Goal: Task Accomplishment & Management: Use online tool/utility

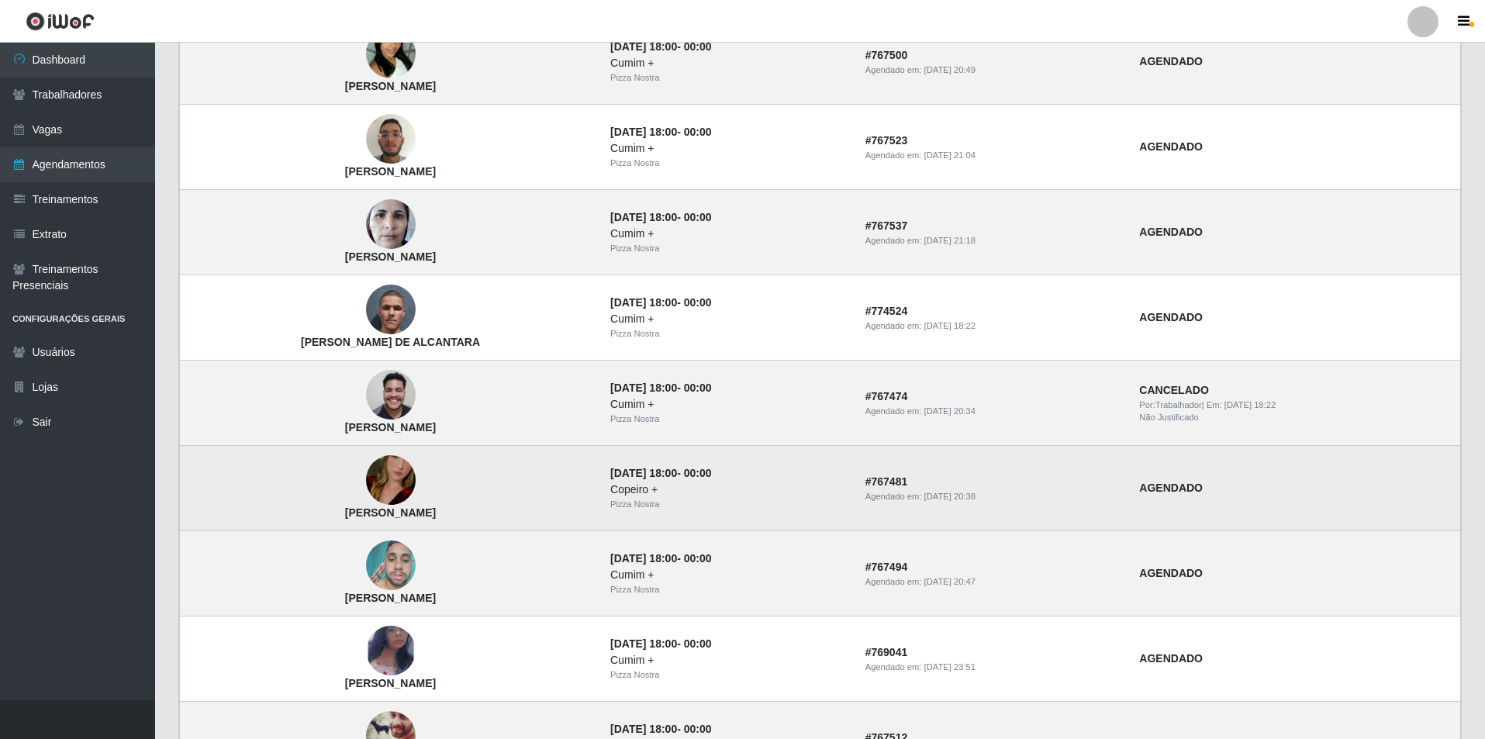
scroll to position [880, 0]
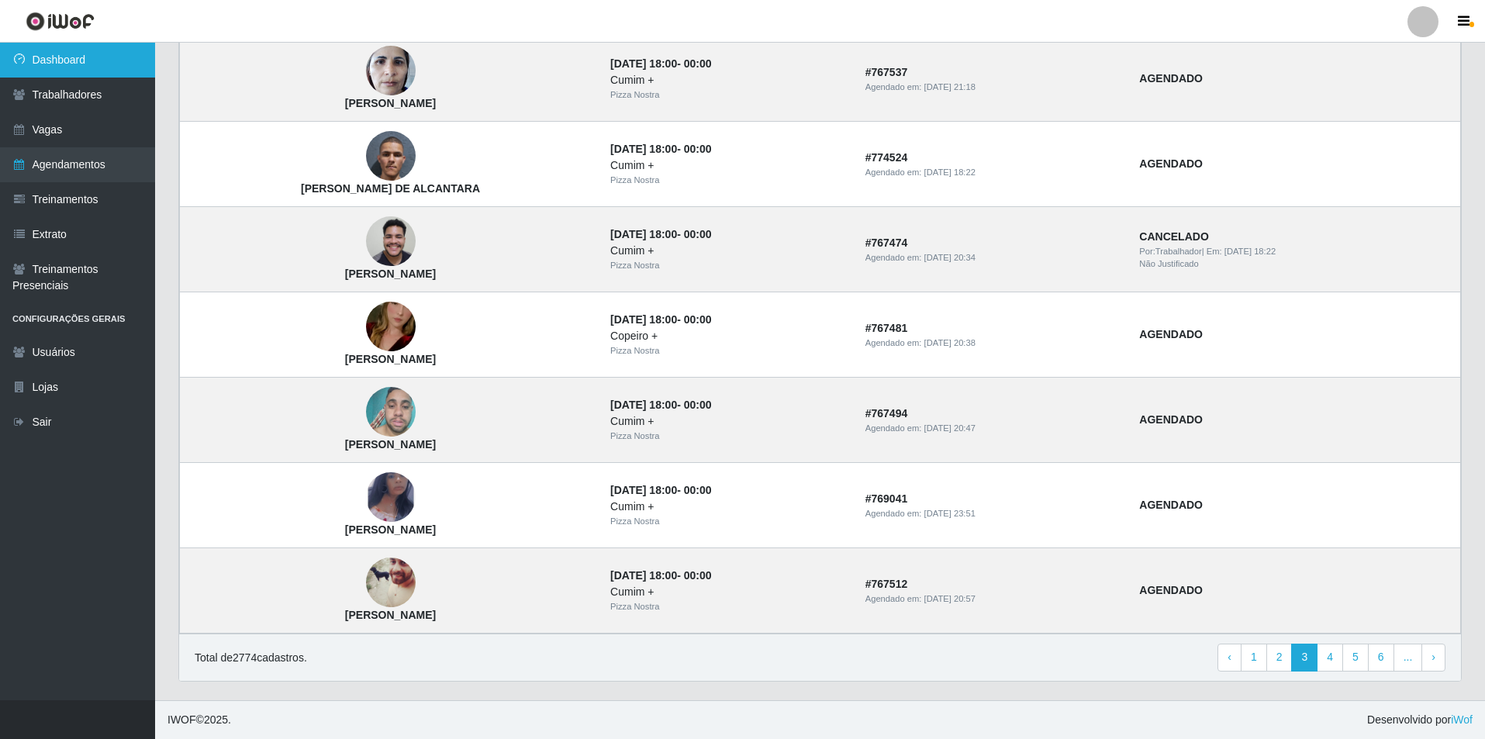
click at [72, 61] on link "Dashboard" at bounding box center [77, 60] width 155 height 35
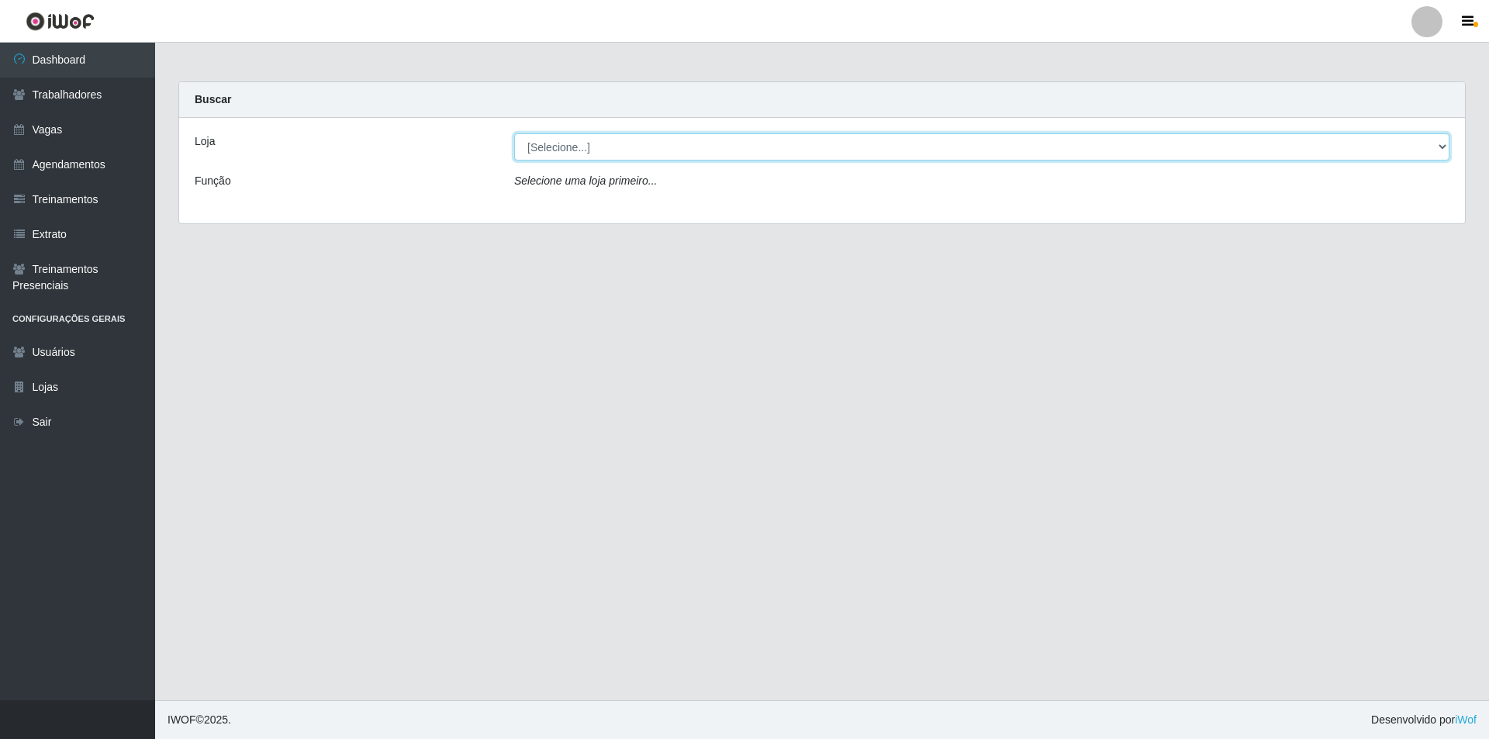
click at [566, 137] on select "[Selecione...] Pizza Nostra" at bounding box center [981, 146] width 935 height 27
select select "337"
click at [514, 133] on select "[Selecione...] Pizza Nostra" at bounding box center [981, 146] width 935 height 27
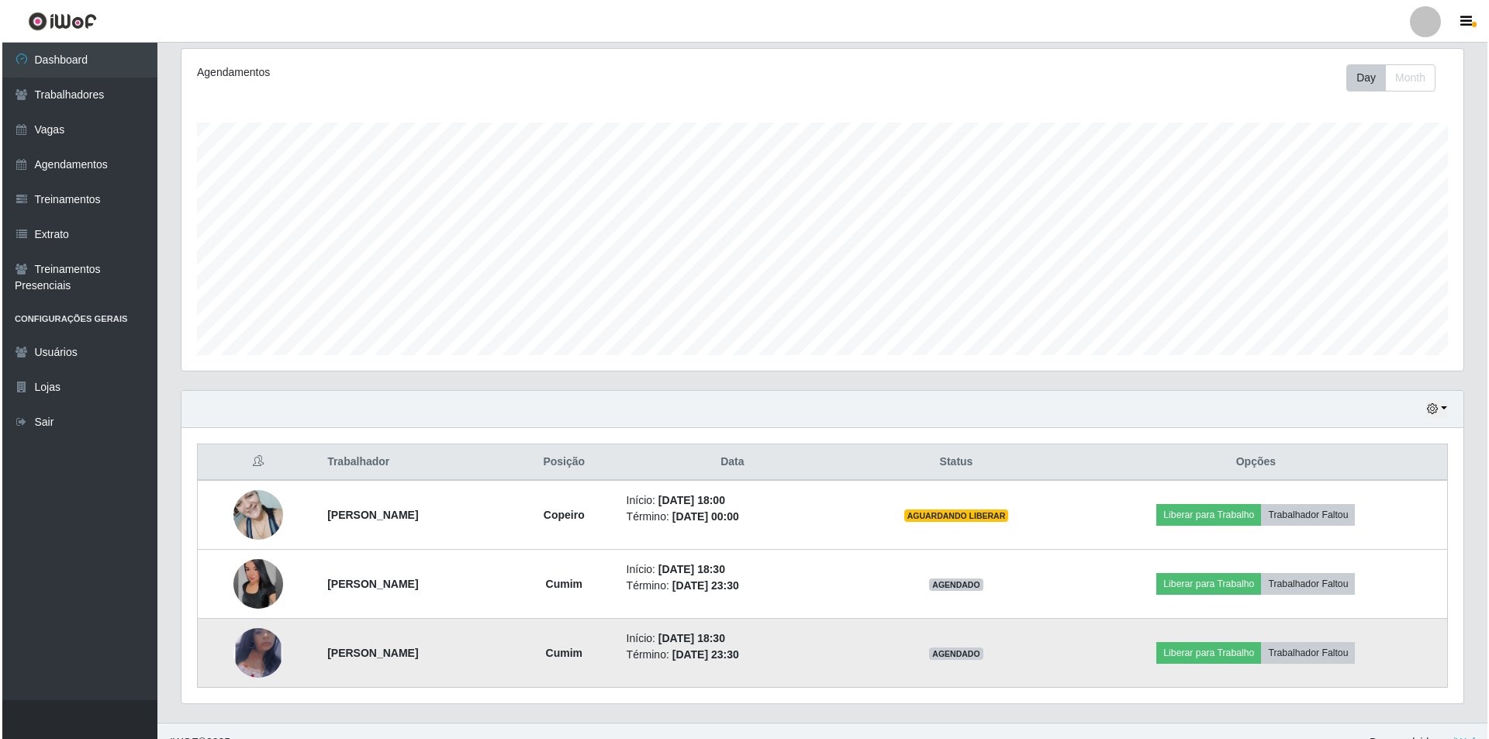
scroll to position [222, 0]
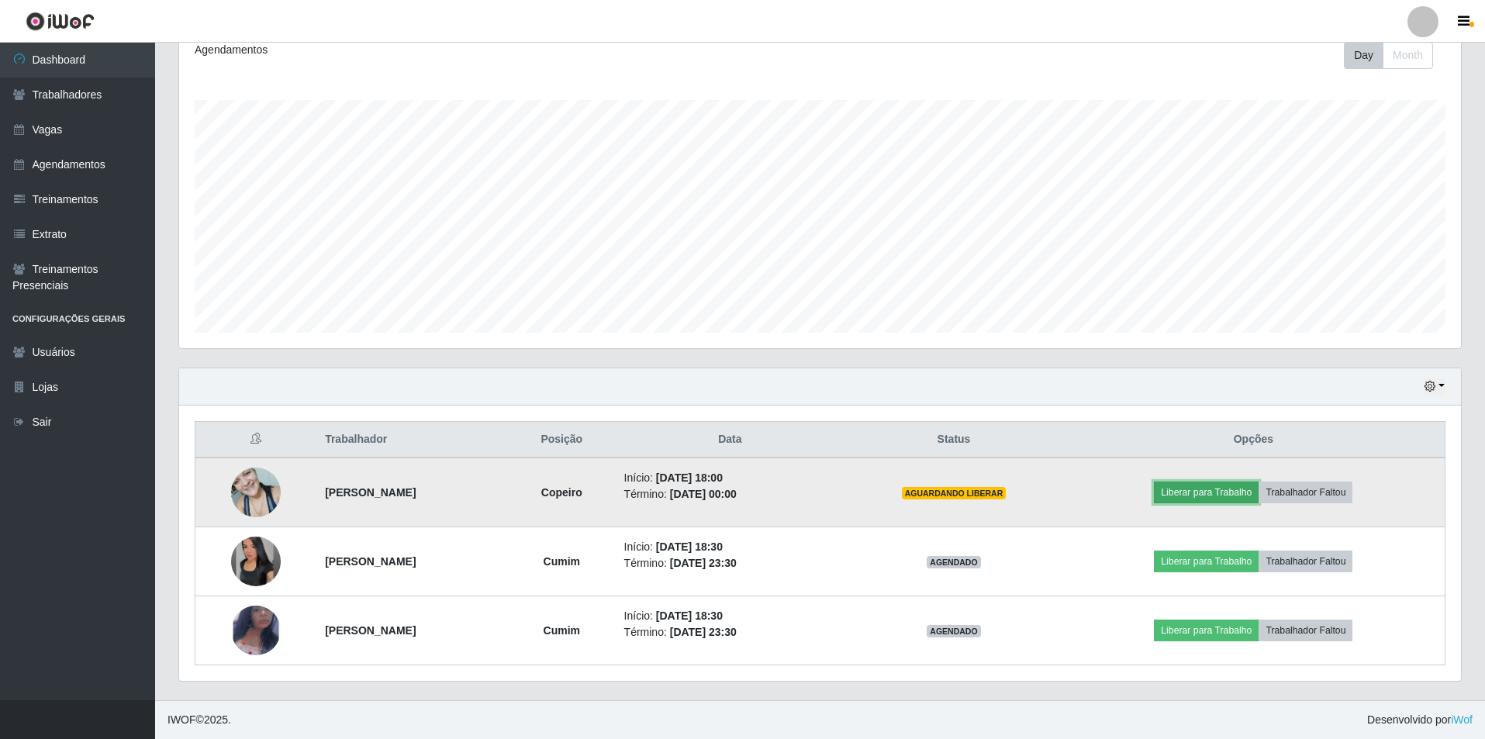
click at [1211, 489] on button "Liberar para Trabalho" at bounding box center [1206, 493] width 105 height 22
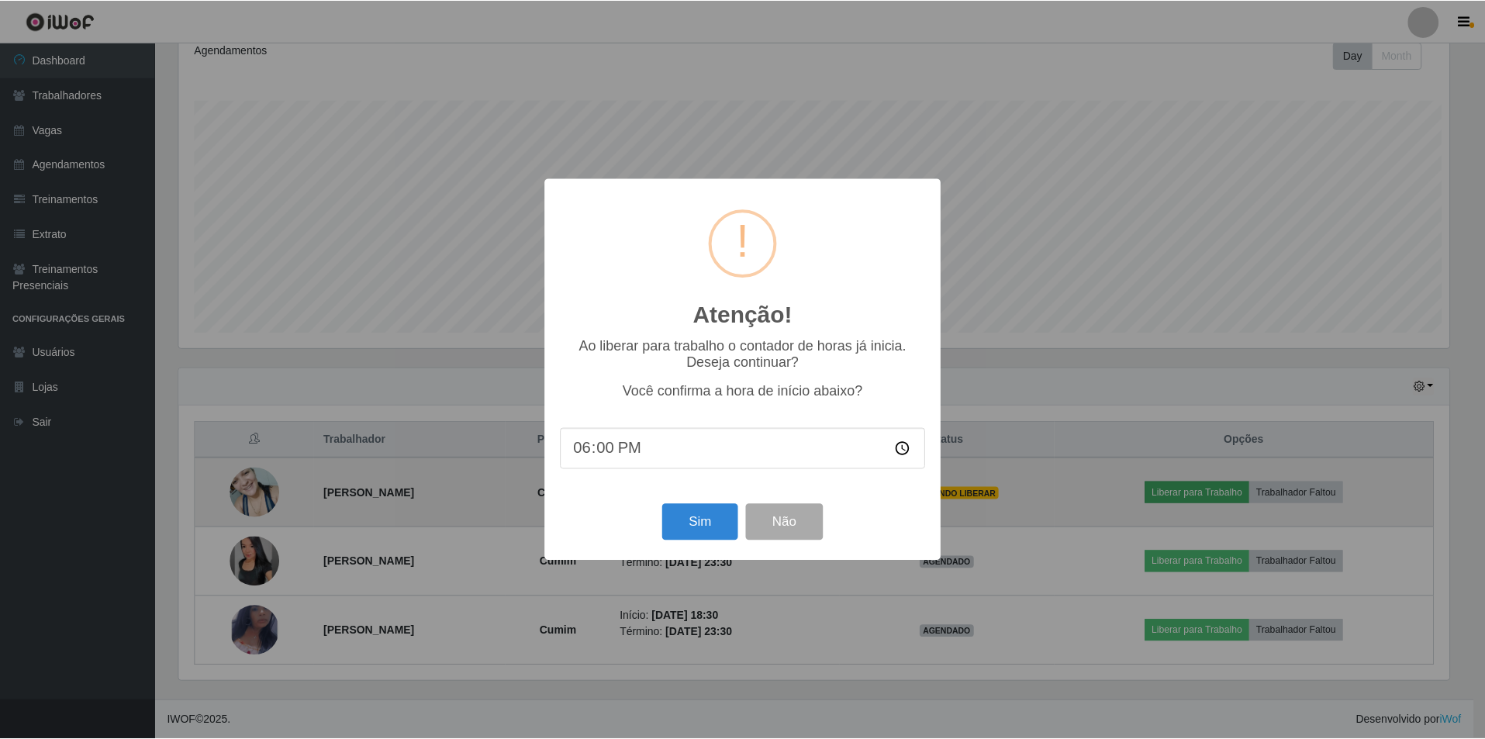
scroll to position [322, 1274]
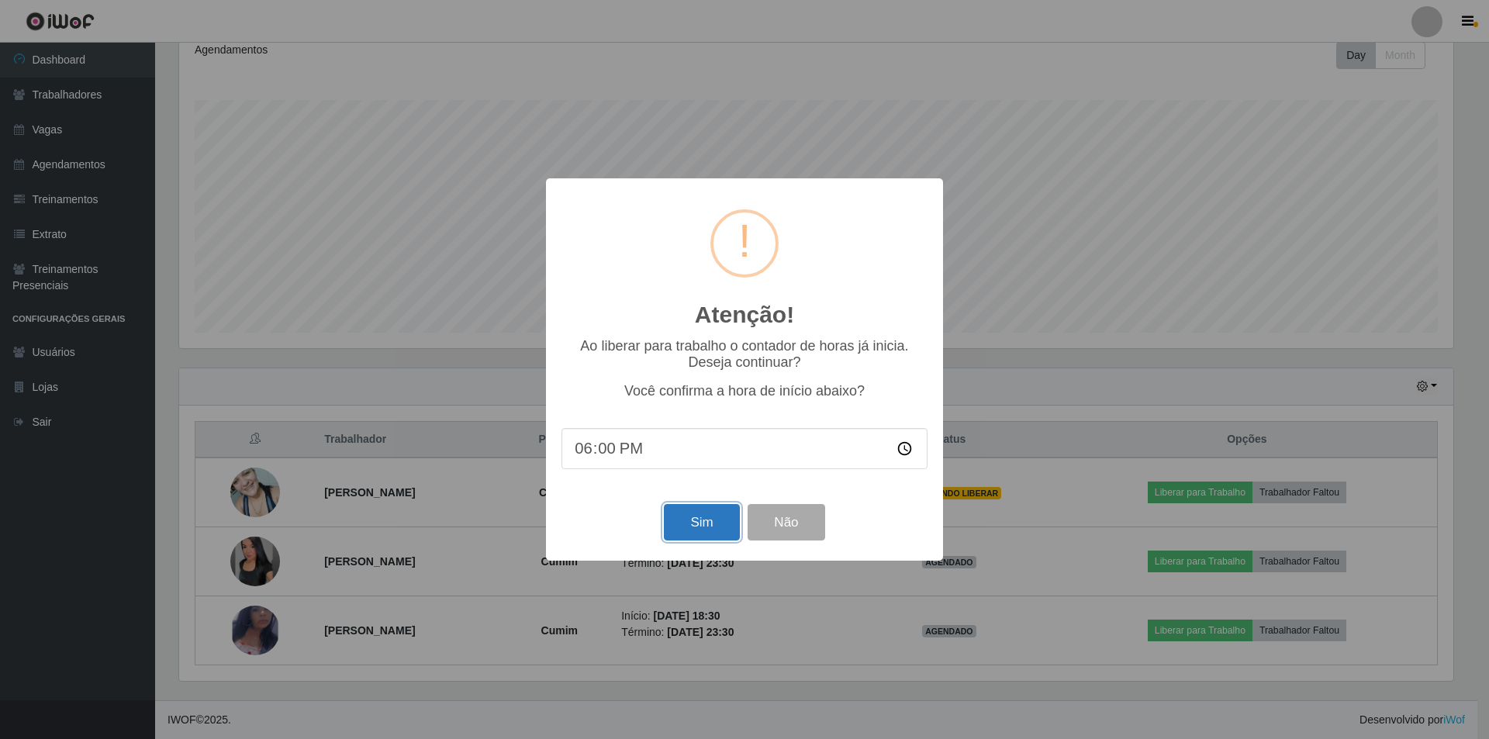
click at [704, 527] on button "Sim" at bounding box center [701, 522] width 75 height 36
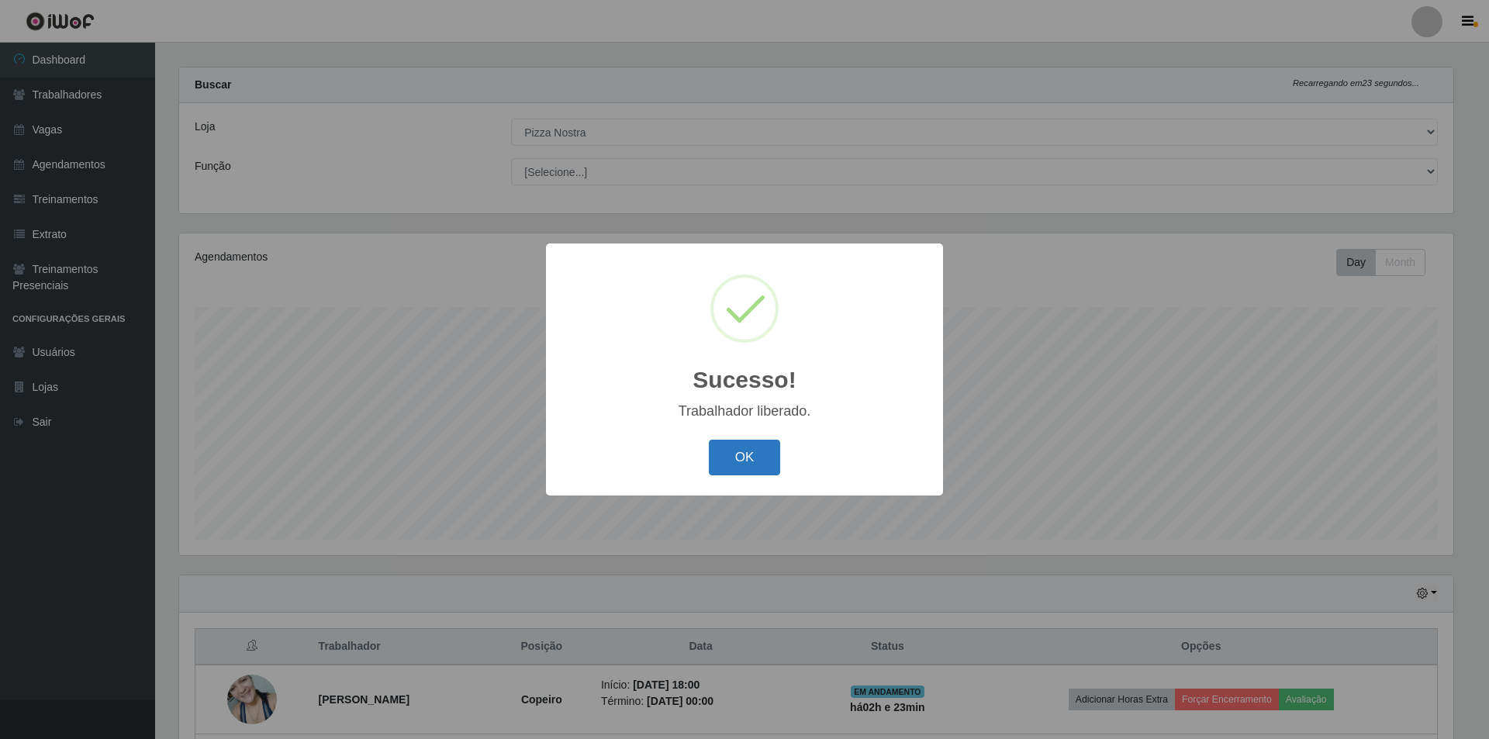
click at [763, 448] on button "OK" at bounding box center [745, 458] width 72 height 36
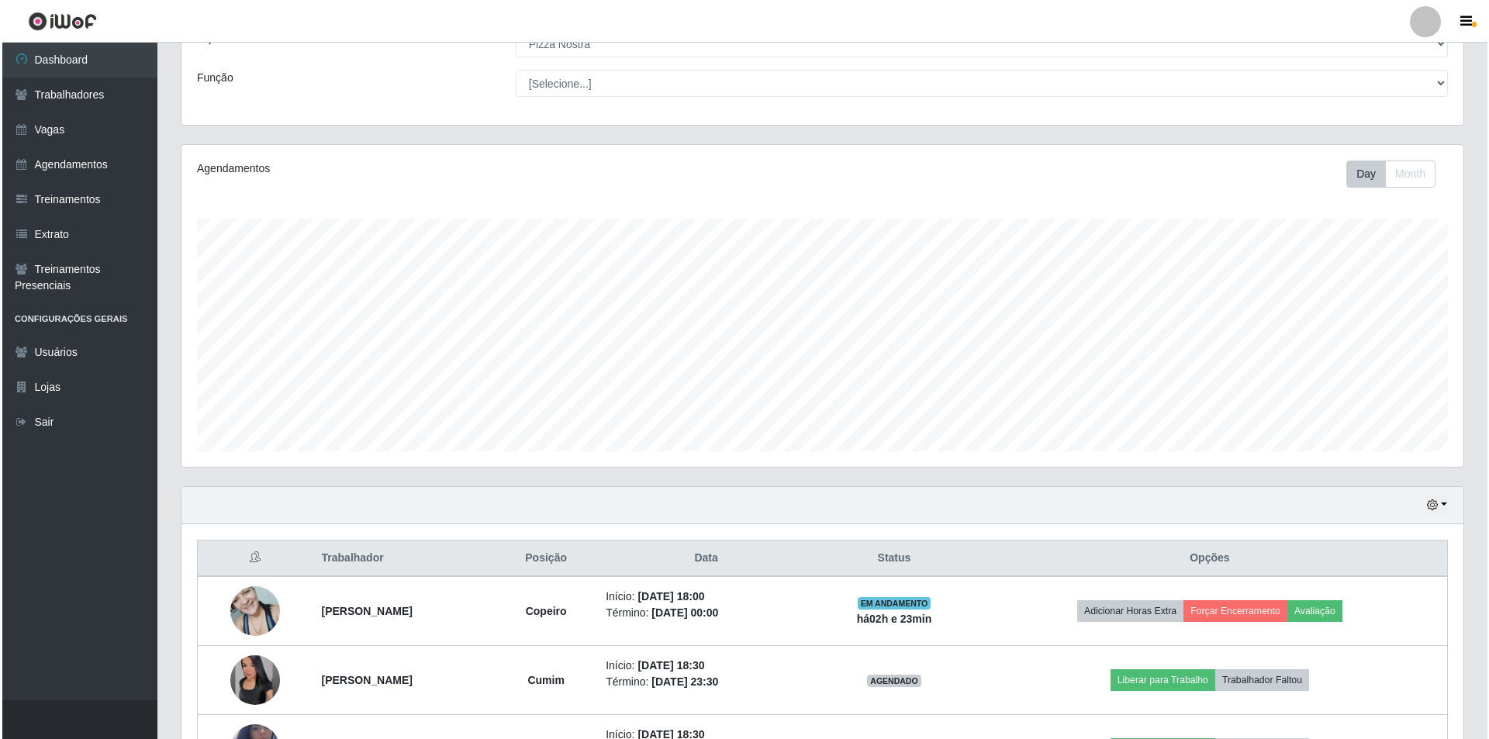
scroll to position [222, 0]
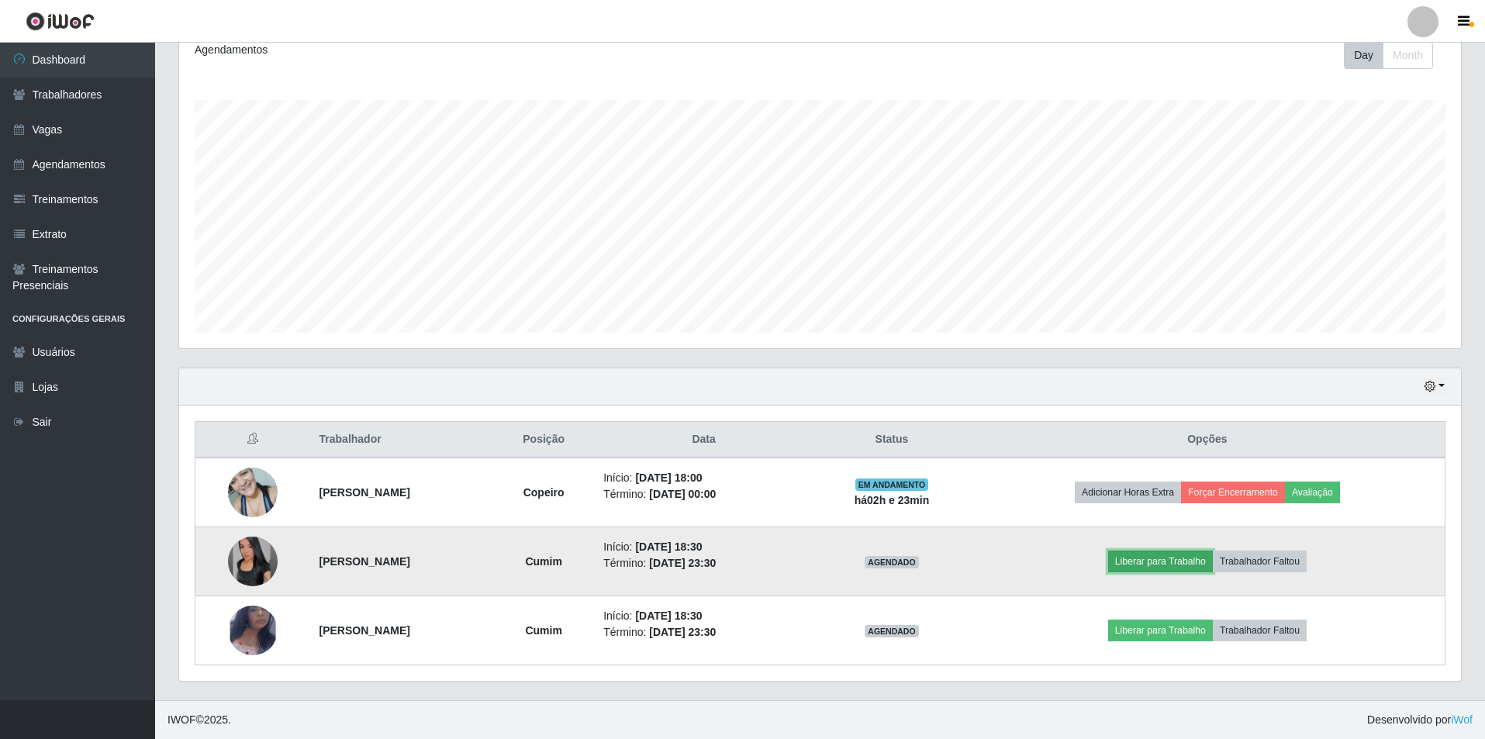
click at [1180, 565] on button "Liberar para Trabalho" at bounding box center [1160, 562] width 105 height 22
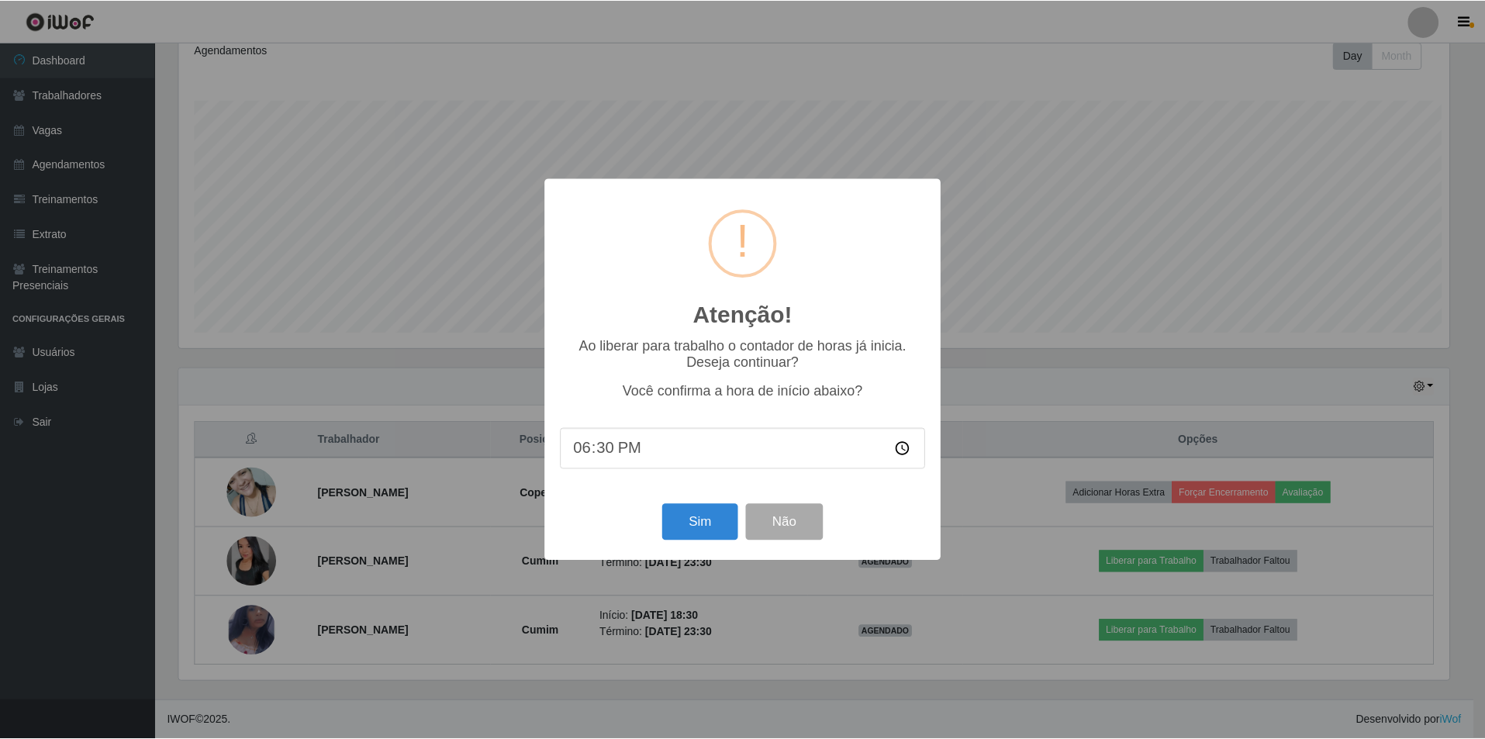
scroll to position [322, 1274]
click at [704, 517] on button "Sim" at bounding box center [701, 522] width 75 height 36
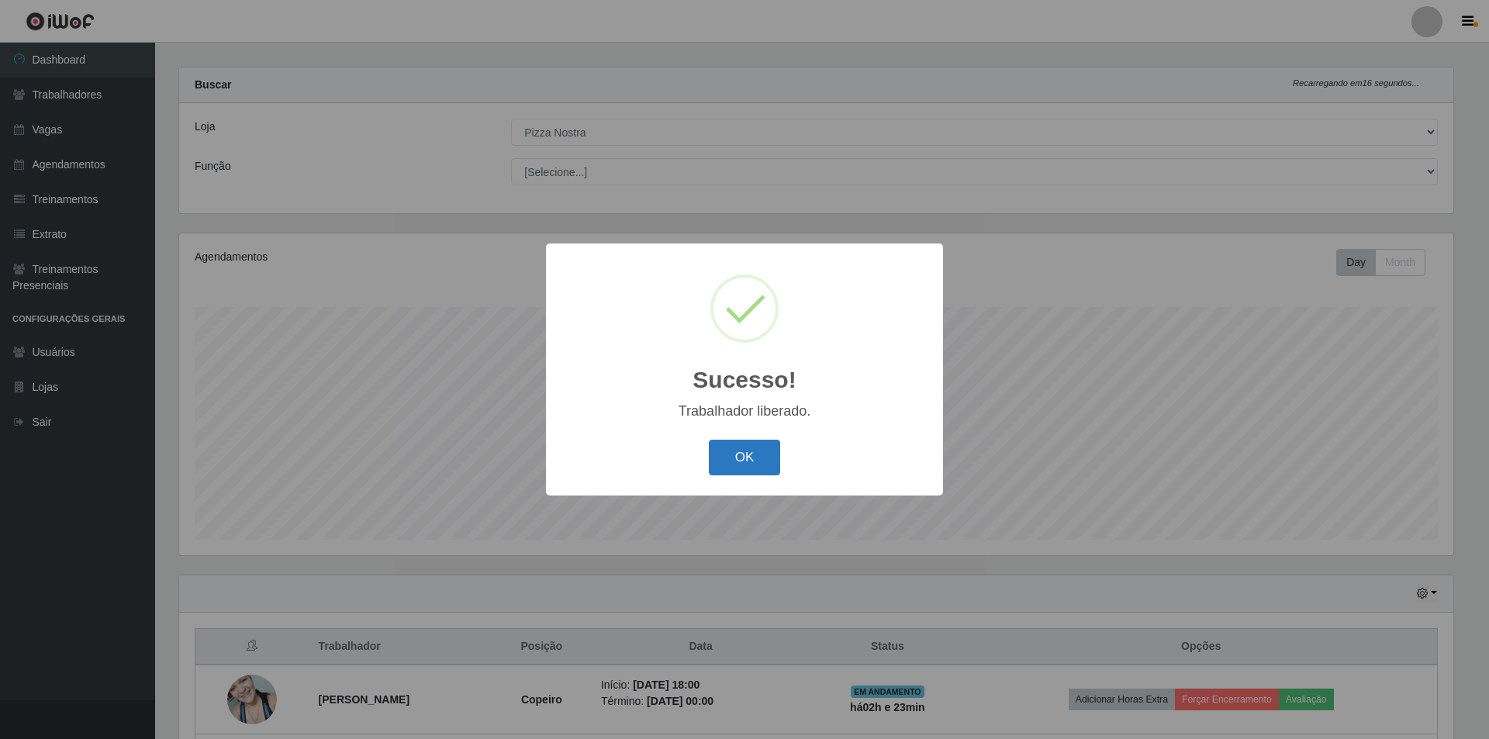
click at [728, 460] on button "OK" at bounding box center [745, 458] width 72 height 36
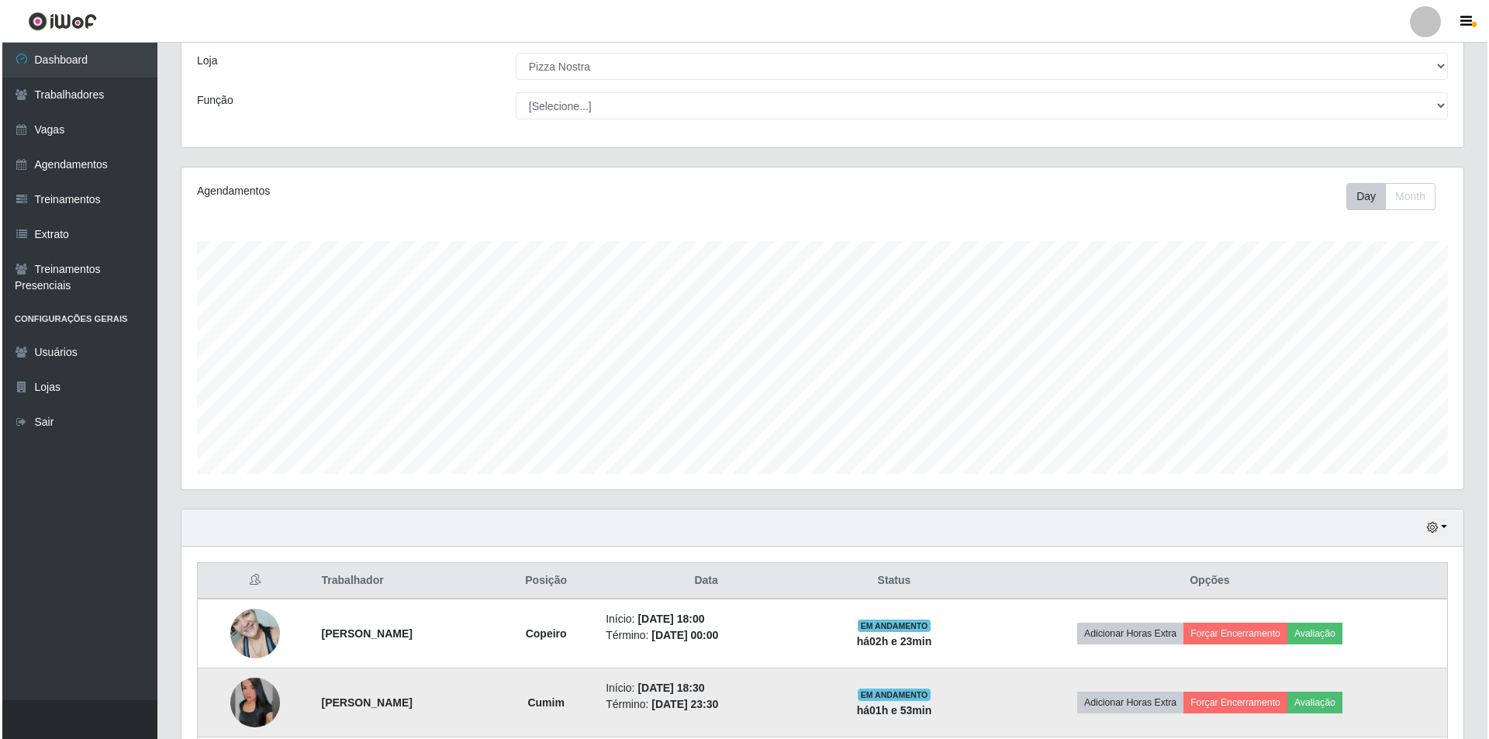
scroll to position [222, 0]
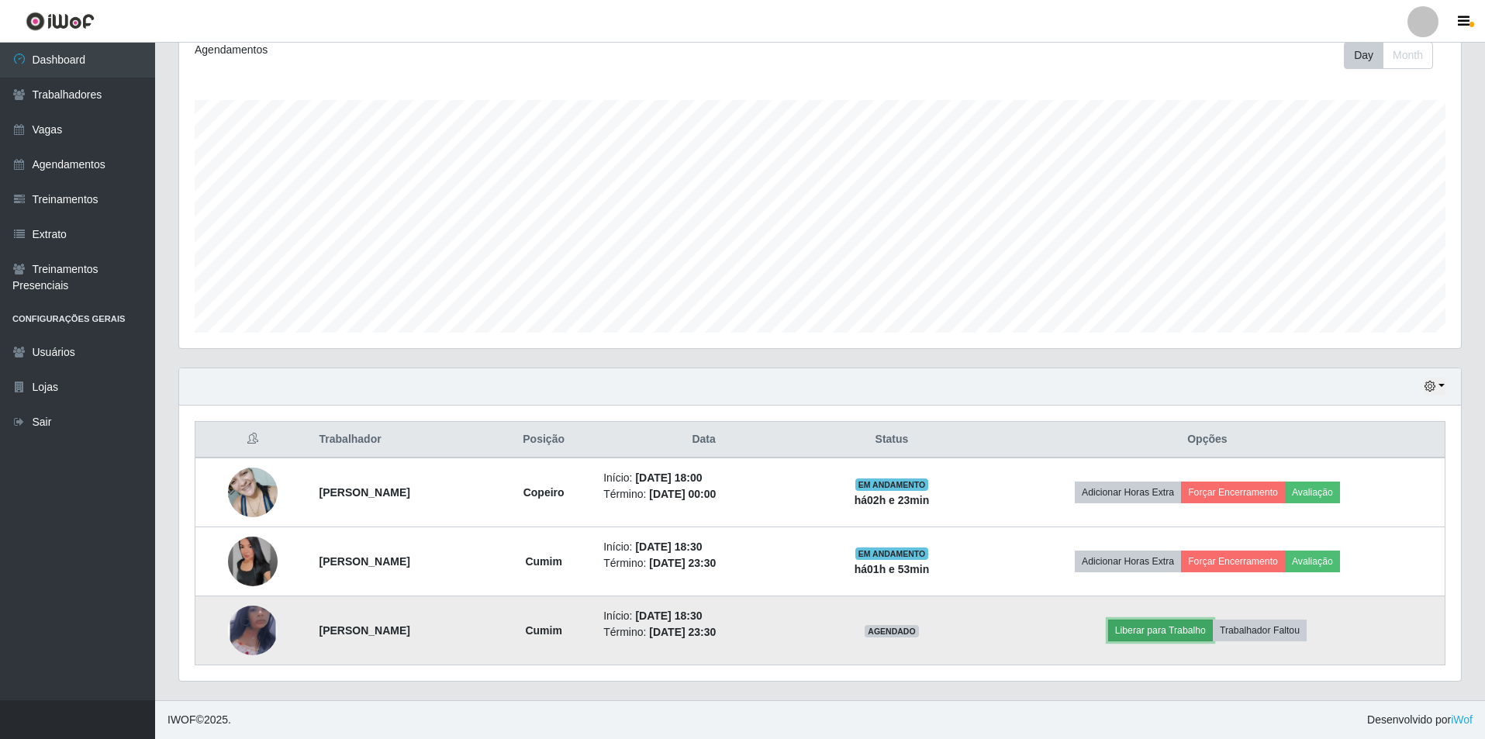
click at [1204, 638] on button "Liberar para Trabalho" at bounding box center [1160, 631] width 105 height 22
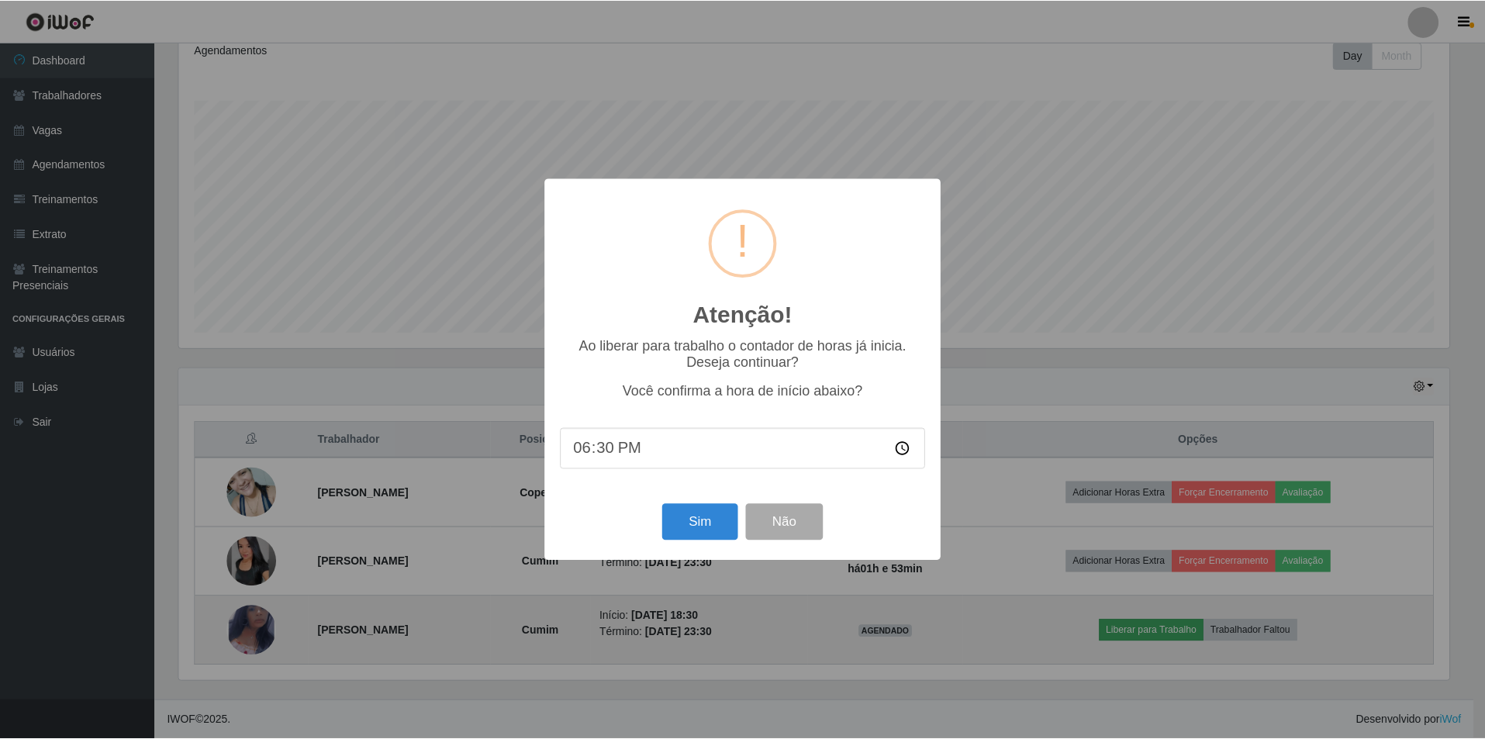
scroll to position [322, 1274]
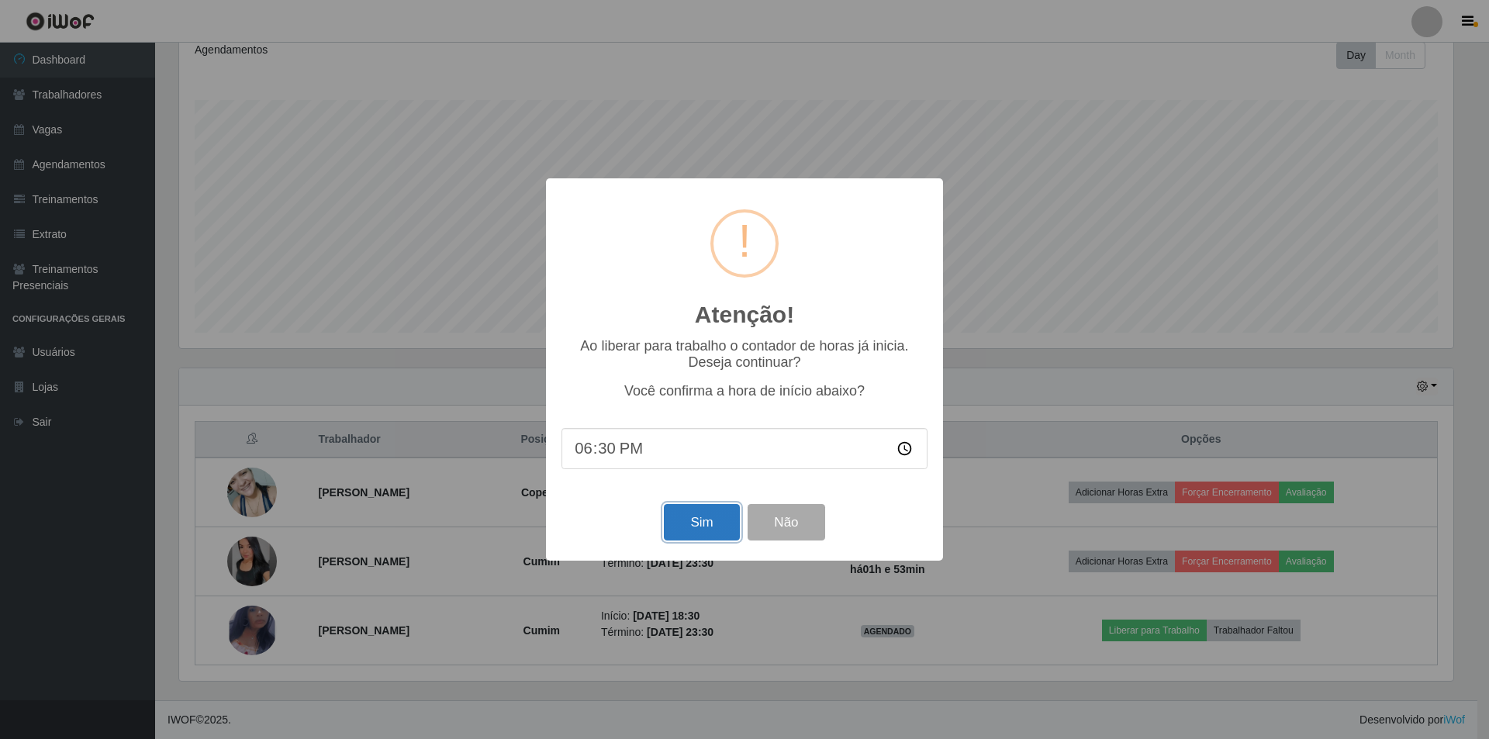
click at [699, 526] on button "Sim" at bounding box center [701, 522] width 75 height 36
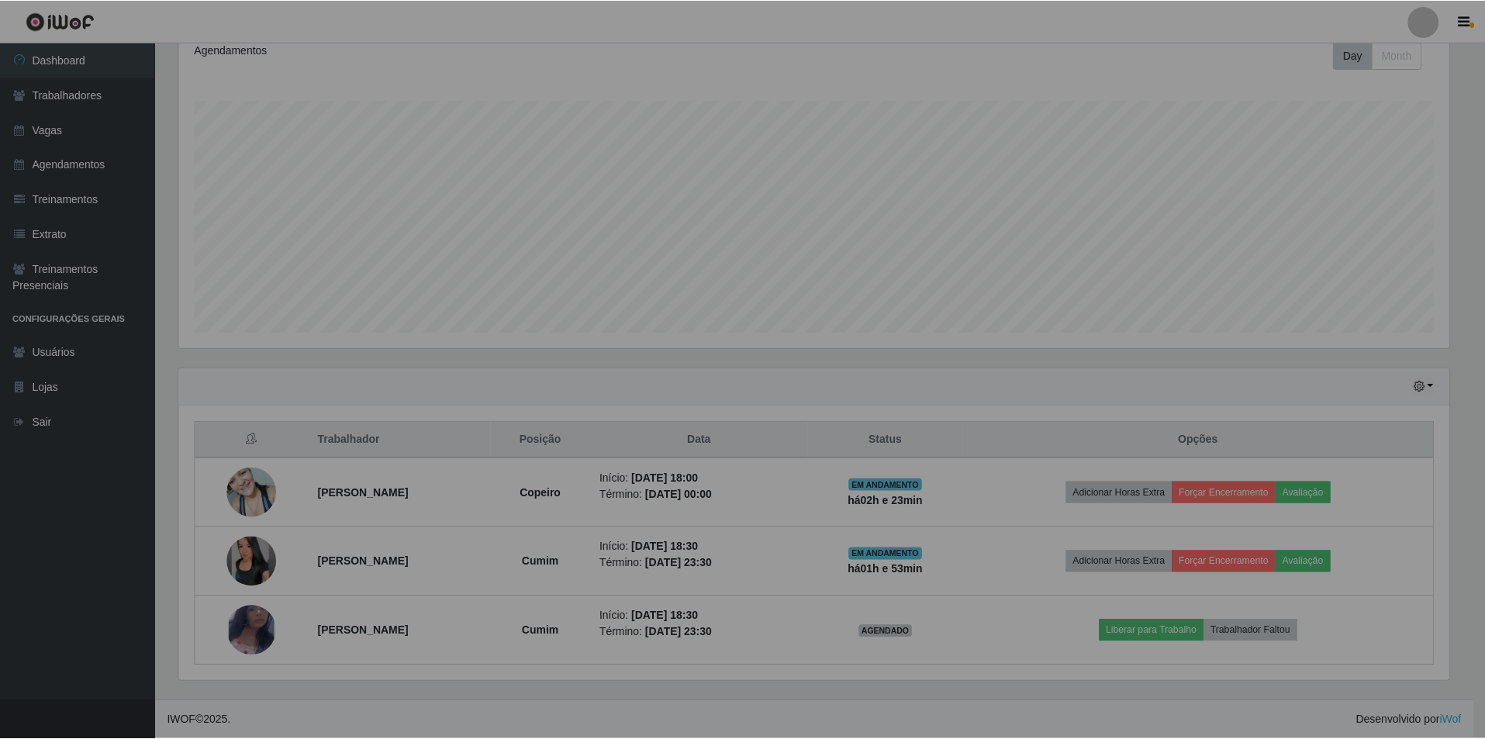
scroll to position [0, 0]
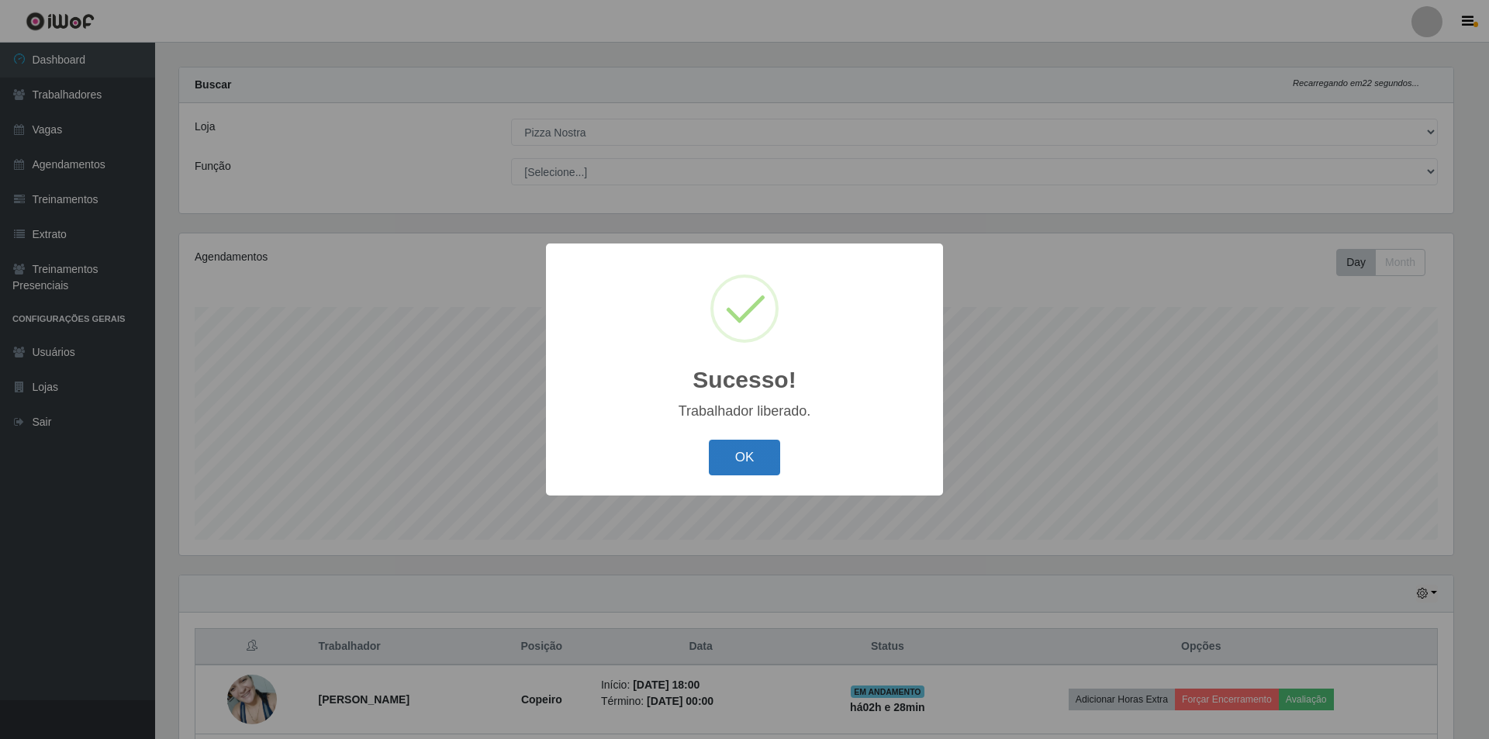
click at [753, 468] on button "OK" at bounding box center [745, 458] width 72 height 36
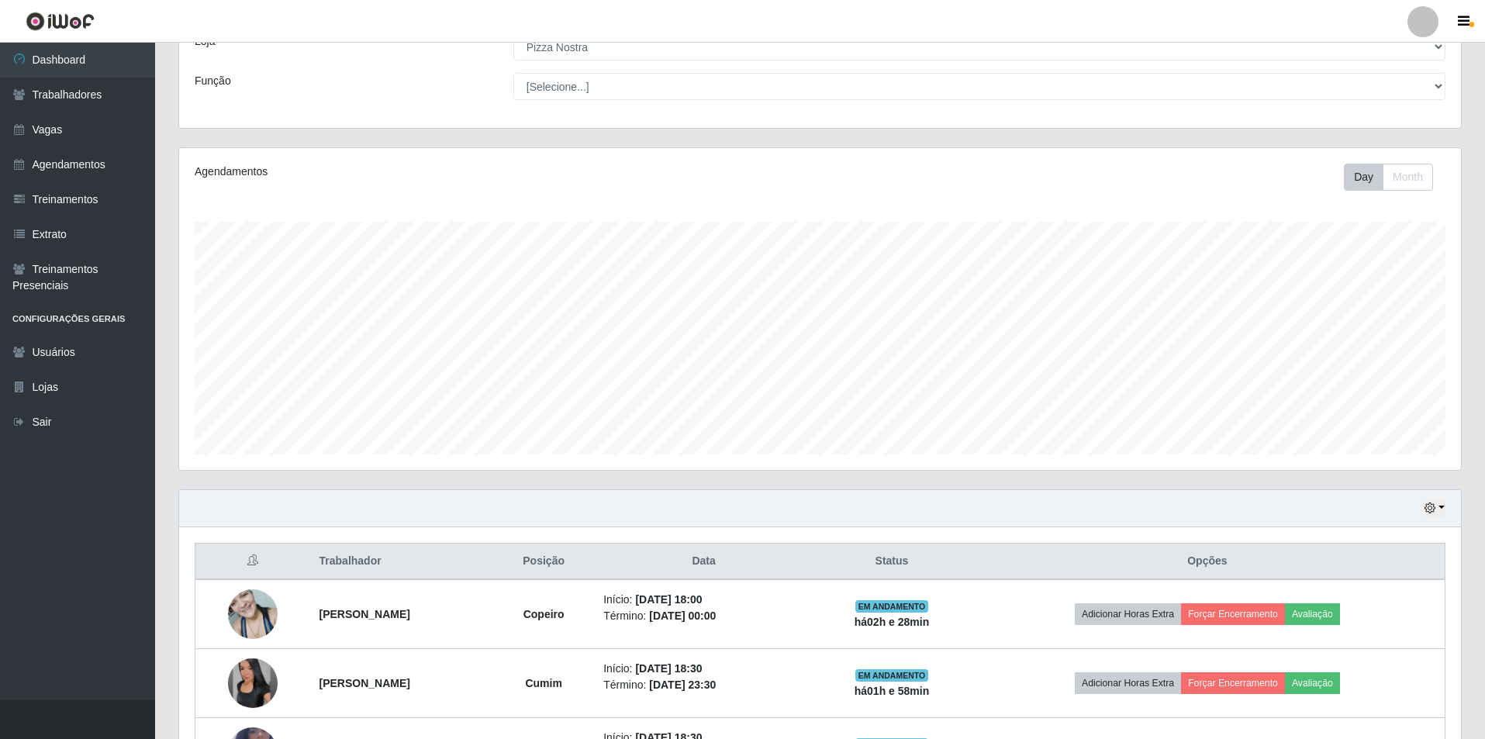
scroll to position [222, 0]
